Goal: Communication & Community: Answer question/provide support

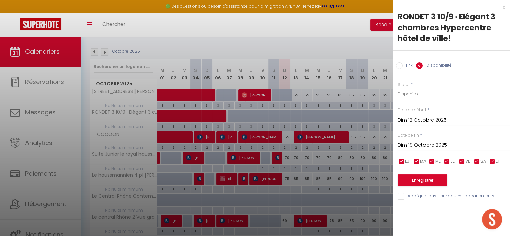
scroll to position [1009, 0]
click at [503, 5] on div "x" at bounding box center [449, 7] width 112 height 8
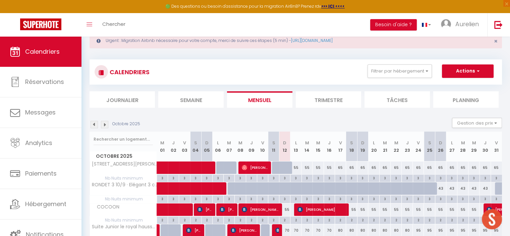
scroll to position [0, 0]
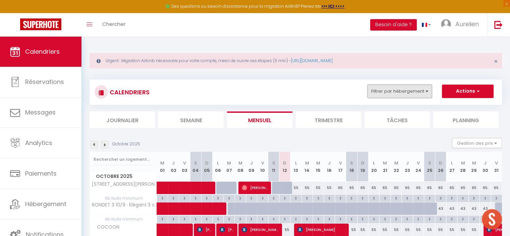
click at [396, 94] on button "Filtrer par hébergement" at bounding box center [399, 90] width 64 height 13
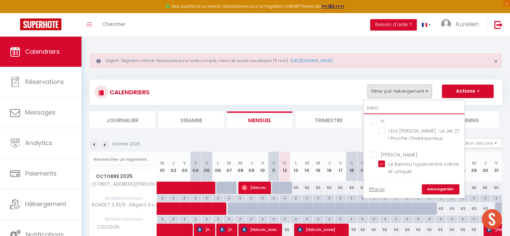
click at [390, 106] on input "bern" at bounding box center [414, 108] width 101 height 12
type input "be"
checkbox input "false"
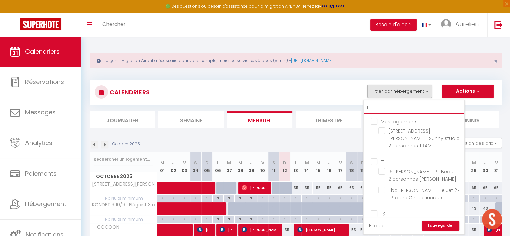
type input "ba"
checkbox input "false"
type input "bai"
checkbox input "false"
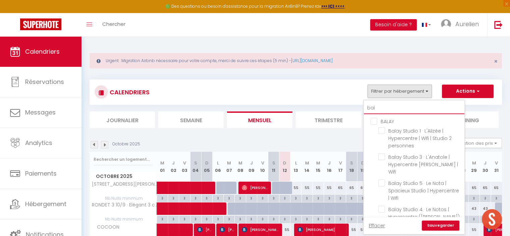
type input "bail"
checkbox input "false"
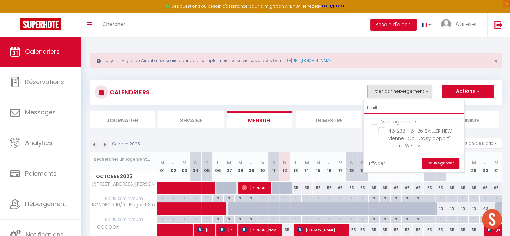
type input "baill"
click at [426, 138] on span "424238 - 24 26 BAILLER NEW vienne · Co · Cosy appart' centre WIFI TV" at bounding box center [419, 137] width 63 height 21
click at [426, 134] on input "424238 - 24 26 BAILLER NEW vienne · Co · Cosy appart' centre WIFI TV" at bounding box center [420, 130] width 84 height 7
checkbox input "true"
click at [412, 130] on div "CALENDRIERS Filtrer par hébergement baill Mes logements 424238 - 24 26 BAILLER …" at bounding box center [296, 231] width 412 height 316
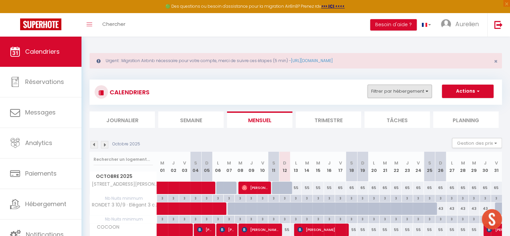
click at [405, 99] on div "CALENDRIERS Filtrer par hébergement baill Mes logements 424238 - 24 26 BAILLER …" at bounding box center [296, 91] width 402 height 15
click at [402, 95] on button "Filtrer par hébergement" at bounding box center [399, 90] width 64 height 13
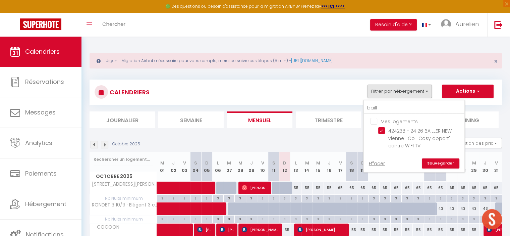
click at [438, 163] on link "Sauvegarder" at bounding box center [441, 163] width 38 height 10
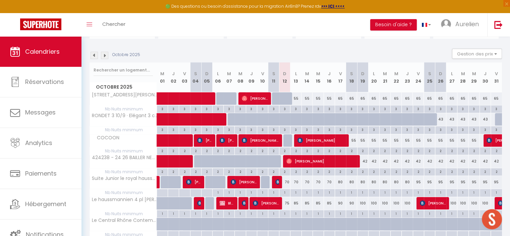
scroll to position [101, 0]
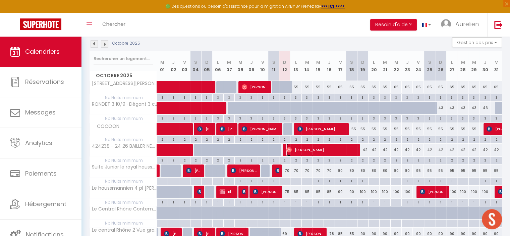
click at [316, 149] on span "[PERSON_NAME]" at bounding box center [321, 149] width 70 height 13
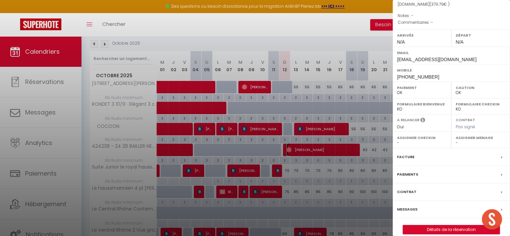
scroll to position [93, 0]
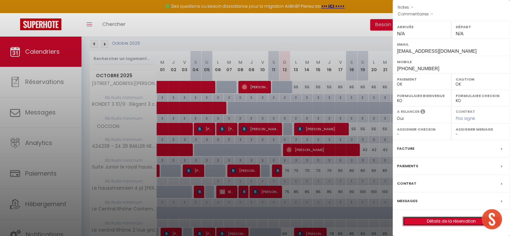
click at [429, 220] on link "Détails de la réservation" at bounding box center [451, 221] width 97 height 9
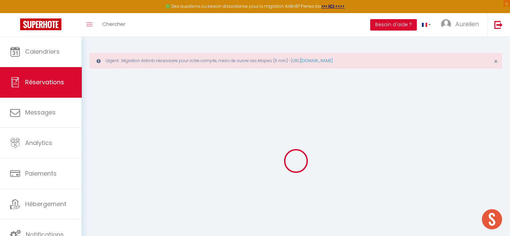
select select
checkbox input "false"
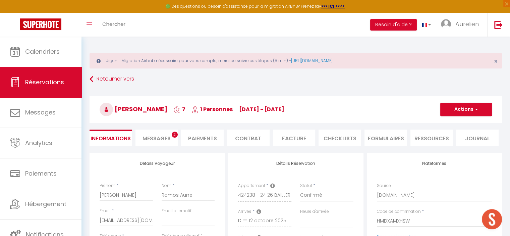
select select
type input "35"
type input "12.78"
select select
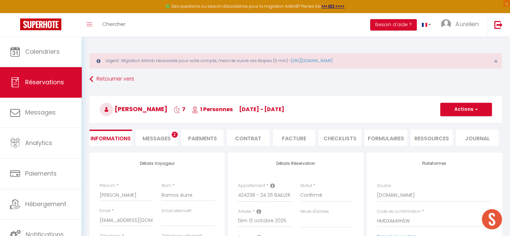
checkbox input "false"
select select
checkbox input "false"
select select
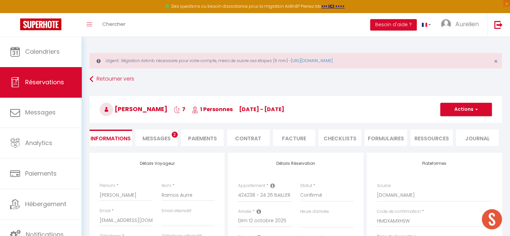
click at [160, 139] on span "Messages" at bounding box center [156, 138] width 28 height 8
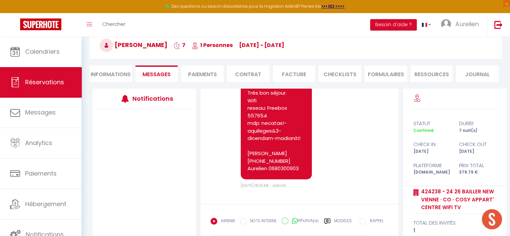
scroll to position [99, 0]
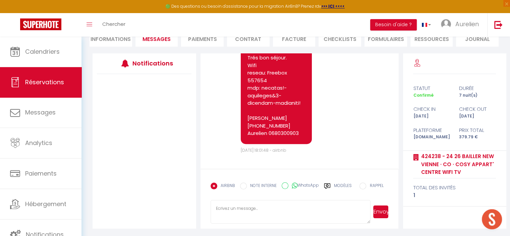
click at [267, 208] on textarea at bounding box center [291, 211] width 160 height 23
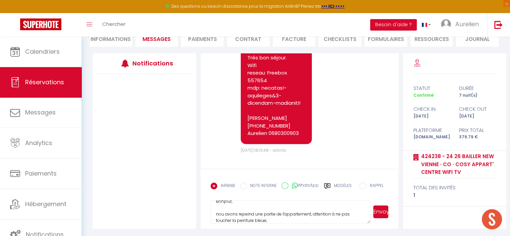
click at [224, 213] on textarea "Bonjour, nou avons repeind une partie de l'appartement, attention à ne pas touc…" at bounding box center [291, 211] width 160 height 23
type textarea "Bonjour, nou zavons repeind une partie de l'appartement, attention à ne pas tou…"
click at [224, 215] on textarea "Bonjour, nou zavons repeind une partie de l'appartement, attention à ne pas tou…" at bounding box center [291, 211] width 160 height 23
click at [275, 219] on textarea "Bonjour, nous avons repeind une partie de l'appartement, attention à ne pas tou…" at bounding box center [291, 211] width 160 height 23
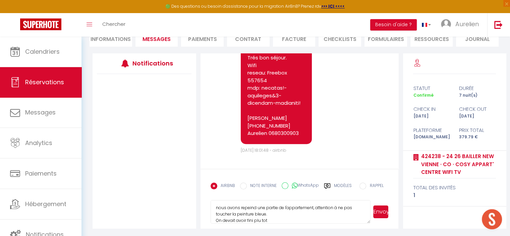
click at [258, 219] on textarea "Bonjour, nous avons repeind une partie de l'appartement, attention à ne pas tou…" at bounding box center [291, 211] width 160 height 23
click at [260, 221] on textarea "Bonjour, nous avons repeind une partie de l'appartement, attention à ne pas tou…" at bounding box center [291, 211] width 160 height 23
type textarea "Bonjour, nous avons repeind une partie de l'appartement, attention à ne pas tou…"
click at [386, 213] on button "Envoyer" at bounding box center [380, 211] width 15 height 13
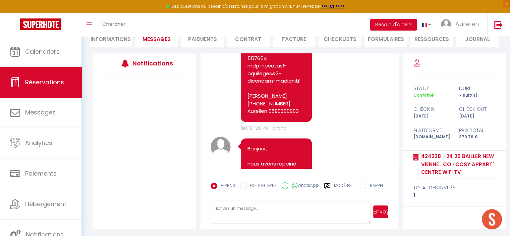
scroll to position [550, 0]
